Goal: Find contact information: Find contact information

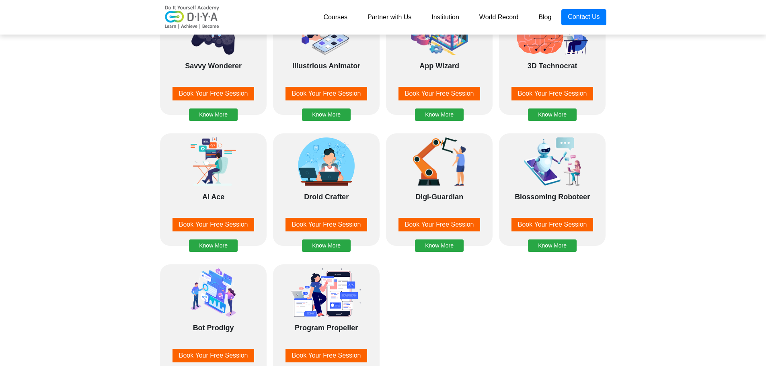
scroll to position [884, 0]
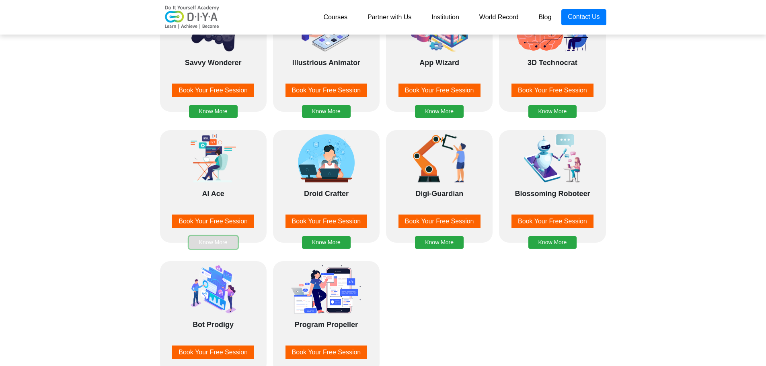
click at [207, 240] on button "Know More" at bounding box center [213, 242] width 49 height 12
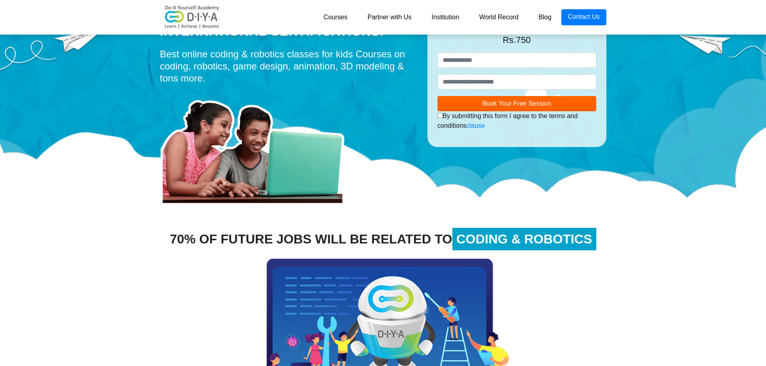
scroll to position [31, 0]
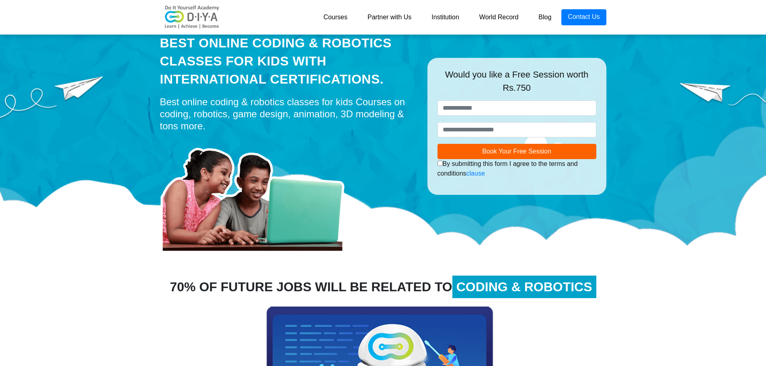
click at [337, 18] on link "Courses" at bounding box center [335, 17] width 44 height 16
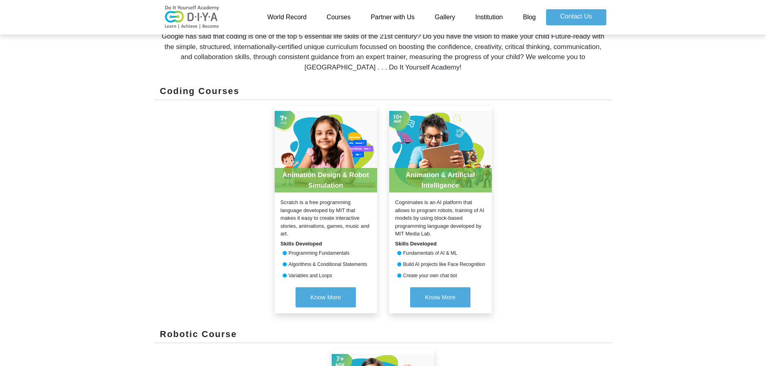
scroll to position [281, 0]
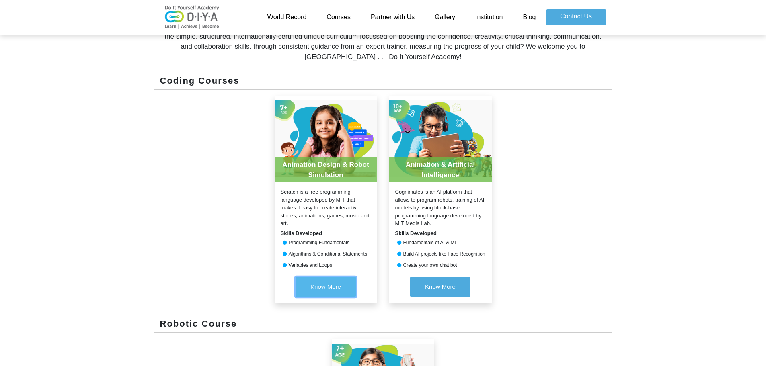
click at [337, 277] on button "Know More" at bounding box center [325, 287] width 60 height 20
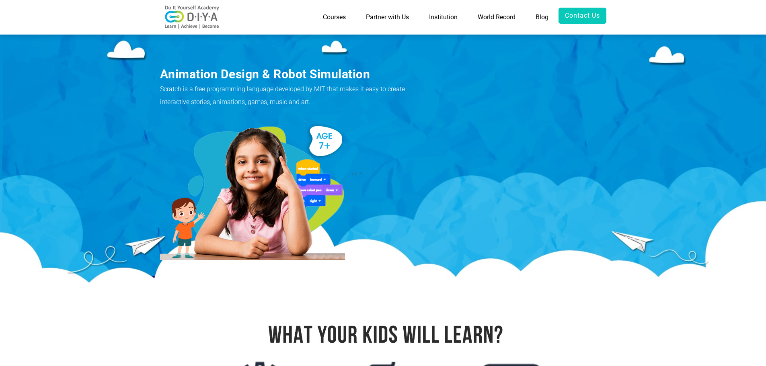
click at [402, 18] on link "Partner with Us" at bounding box center [387, 17] width 63 height 19
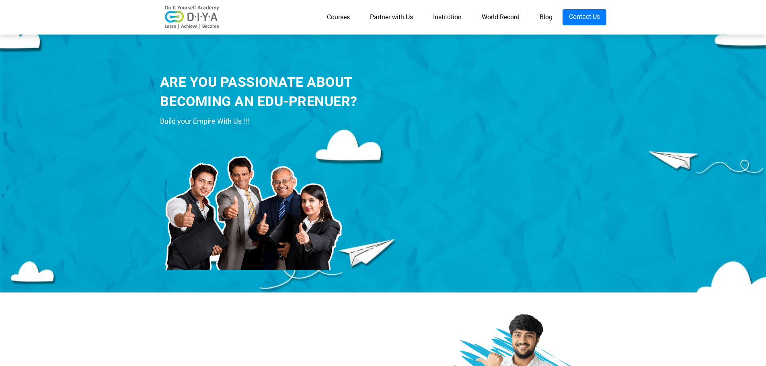
click at [456, 17] on link "Institution" at bounding box center [447, 17] width 49 height 16
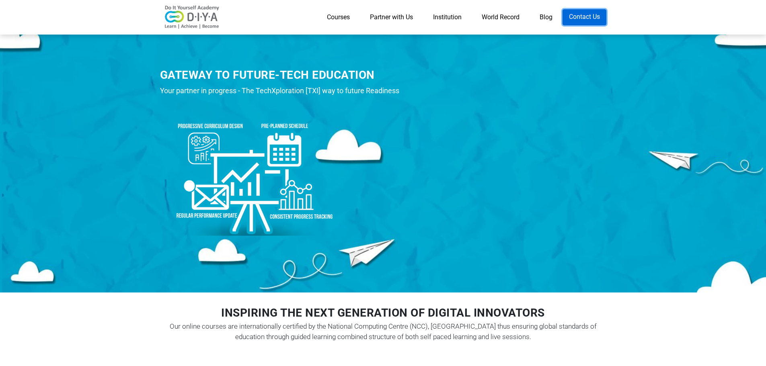
click at [578, 20] on link "Contact Us" at bounding box center [584, 17] width 44 height 16
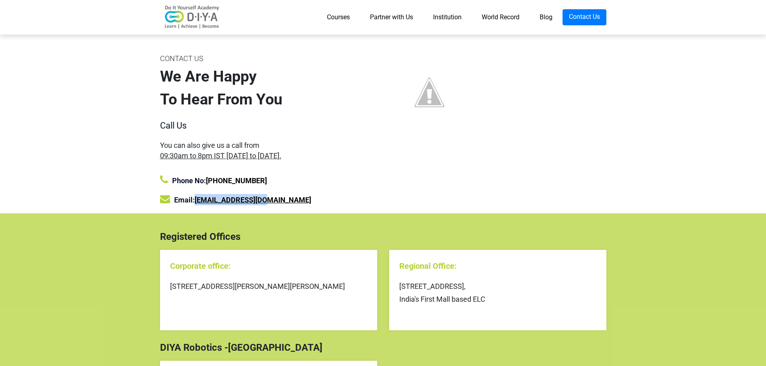
drag, startPoint x: 268, startPoint y: 202, endPoint x: 199, endPoint y: 197, distance: 68.9
click at [199, 197] on div "Email: [EMAIL_ADDRESS][DOMAIN_NAME]" at bounding box center [268, 199] width 217 height 11
copy link "[EMAIL_ADDRESS][DOMAIN_NAME]"
